Goal: Task Accomplishment & Management: Use online tool/utility

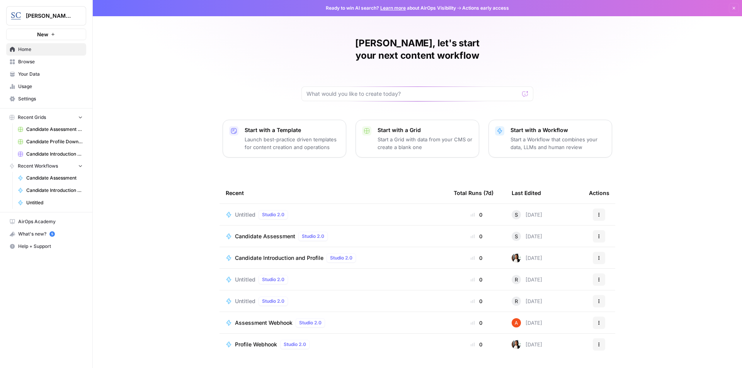
click at [304, 254] on span "Candidate Introduction and Profile" at bounding box center [279, 258] width 89 height 8
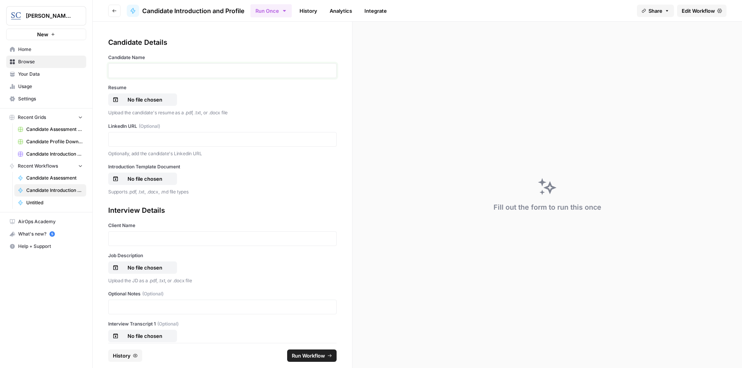
click at [154, 67] on p at bounding box center [222, 71] width 218 height 8
click at [142, 97] on p "No file chosen" at bounding box center [144, 100] width 49 height 8
click at [157, 136] on p at bounding box center [222, 140] width 218 height 8
click at [149, 181] on p "No file chosen" at bounding box center [144, 179] width 49 height 8
click at [144, 239] on p at bounding box center [222, 239] width 218 height 8
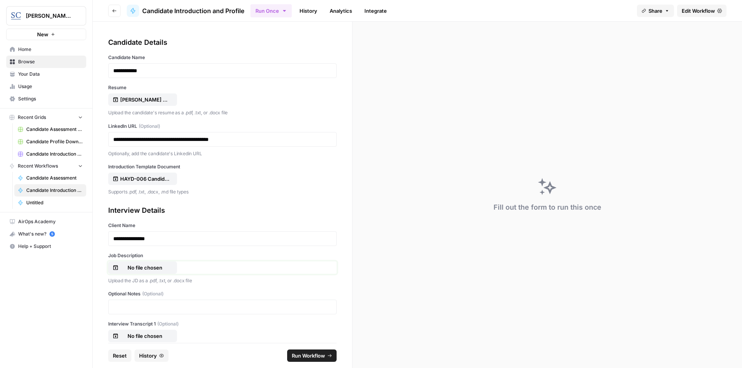
click at [141, 268] on p "No file chosen" at bounding box center [144, 268] width 49 height 8
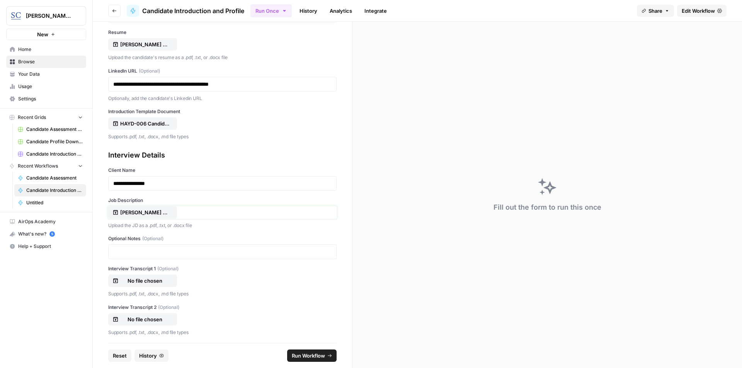
scroll to position [58, 0]
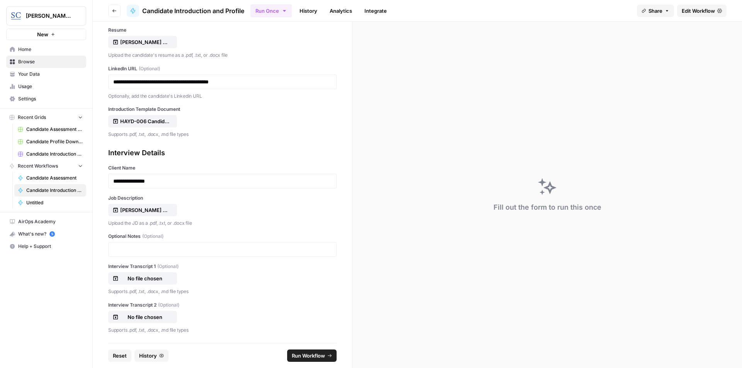
click at [306, 357] on span "Run Workflow" at bounding box center [308, 356] width 33 height 8
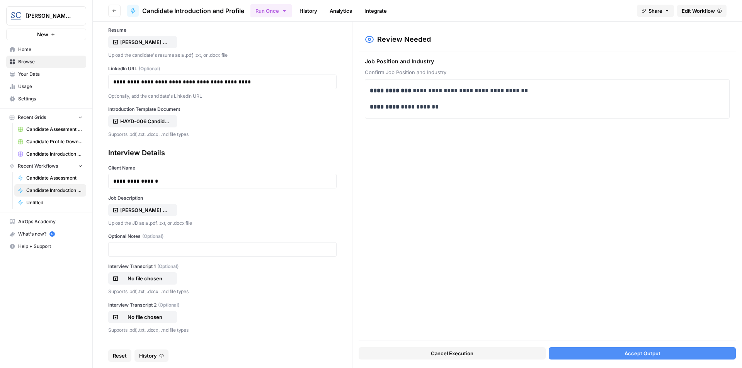
click at [659, 352] on span "Accept Output" at bounding box center [643, 354] width 36 height 8
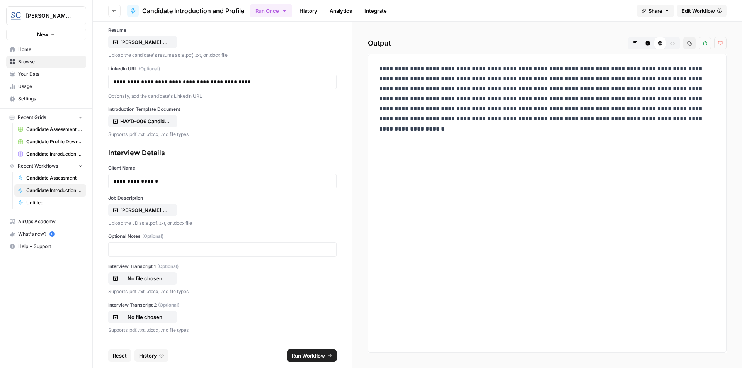
click at [636, 45] on icon "button" at bounding box center [635, 43] width 5 height 5
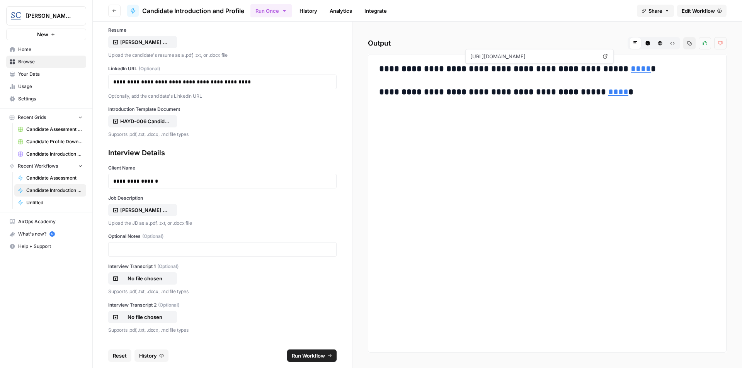
click at [631, 70] on link "****" at bounding box center [641, 69] width 20 height 9
click at [609, 95] on link "****" at bounding box center [619, 92] width 20 height 9
click at [122, 360] on button "Reset" at bounding box center [119, 356] width 23 height 12
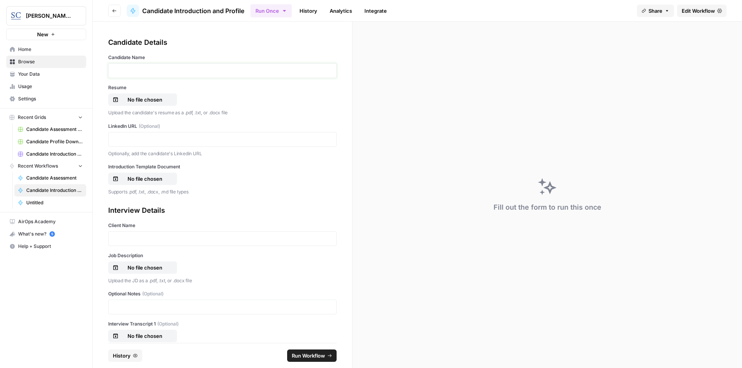
click at [183, 73] on p at bounding box center [222, 71] width 218 height 8
click at [155, 101] on p "No file chosen" at bounding box center [144, 100] width 49 height 8
click at [148, 140] on p at bounding box center [222, 140] width 218 height 8
click at [150, 177] on p "No file chosen" at bounding box center [144, 179] width 49 height 8
click at [173, 239] on p at bounding box center [222, 239] width 218 height 8
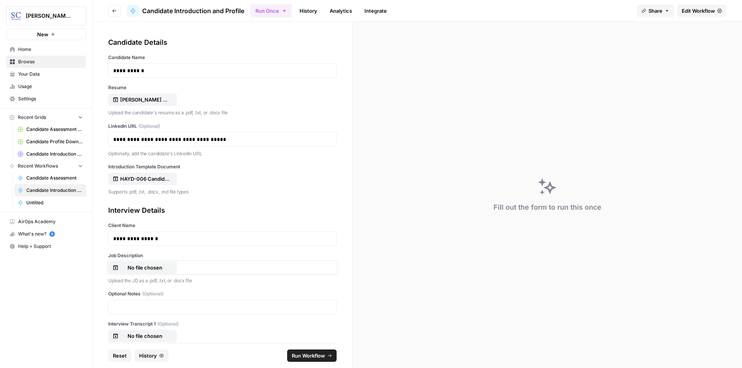
click at [152, 268] on p "No file chosen" at bounding box center [144, 268] width 49 height 8
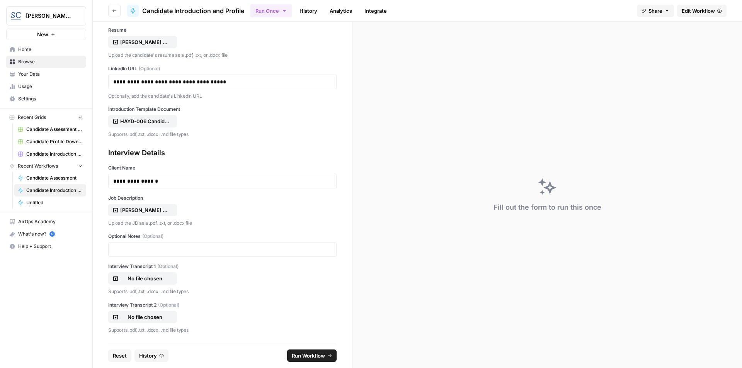
click at [309, 358] on span "Run Workflow" at bounding box center [308, 356] width 33 height 8
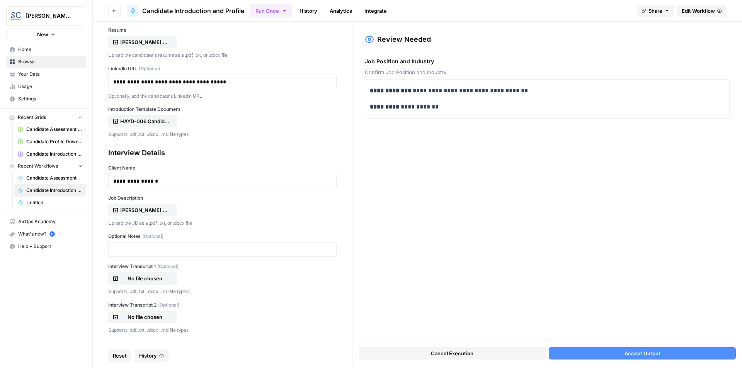
click at [646, 355] on span "Accept Output" at bounding box center [643, 354] width 36 height 8
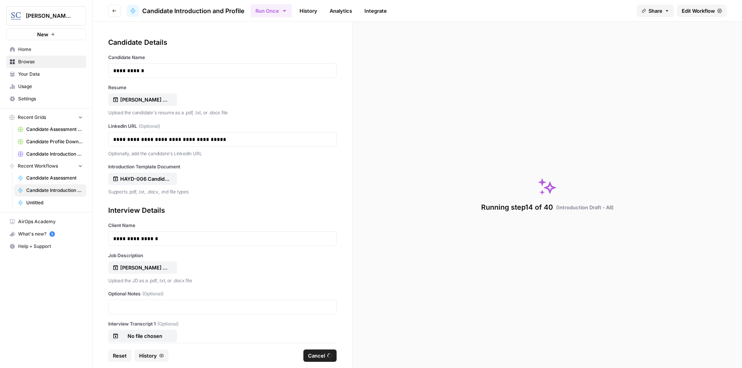
scroll to position [58, 0]
